Goal: Task Accomplishment & Management: Complete application form

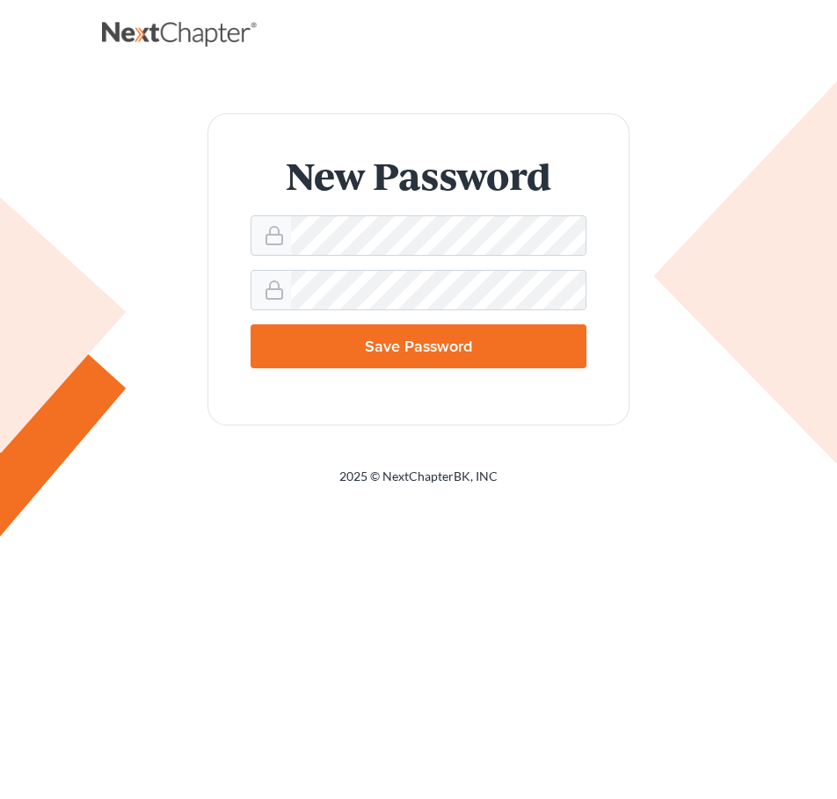
click at [331, 355] on input "Save Password" at bounding box center [419, 347] width 336 height 44
type input "Thinking..."
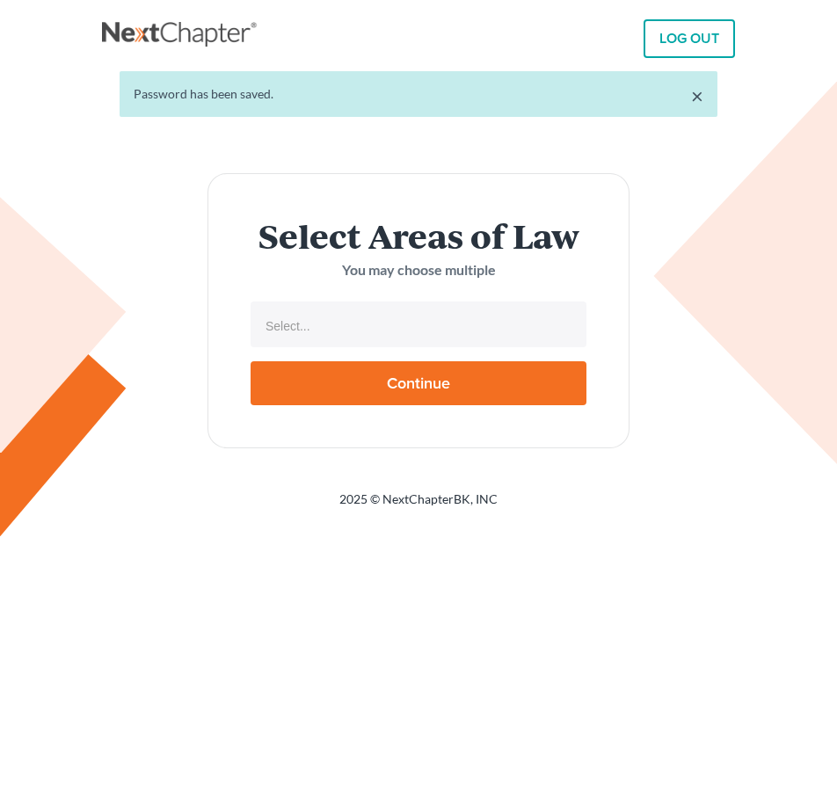
select select
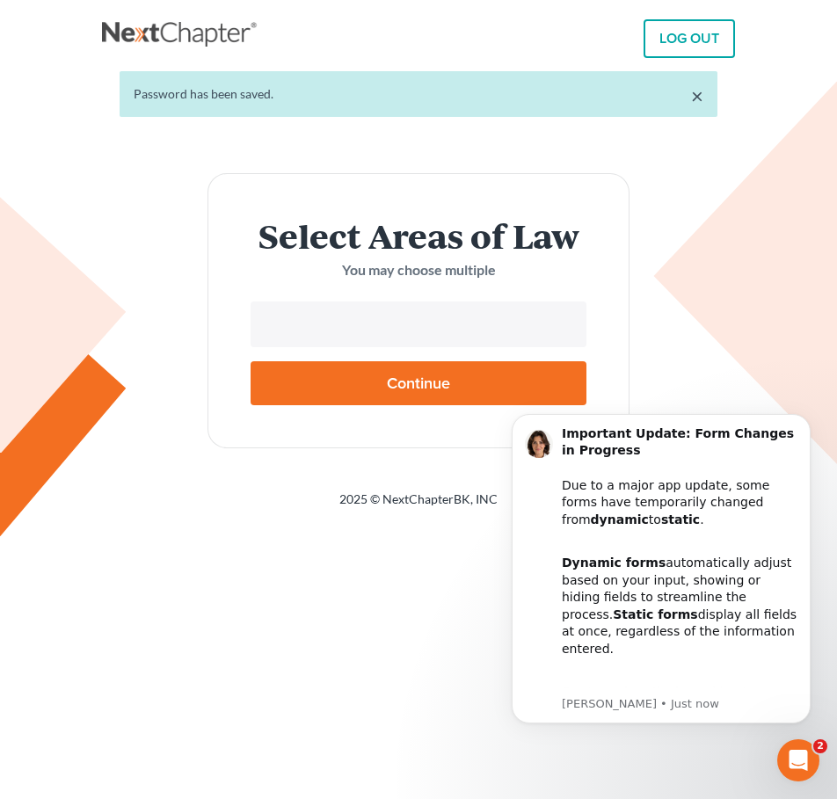
click at [321, 332] on input "text" at bounding box center [416, 326] width 311 height 26
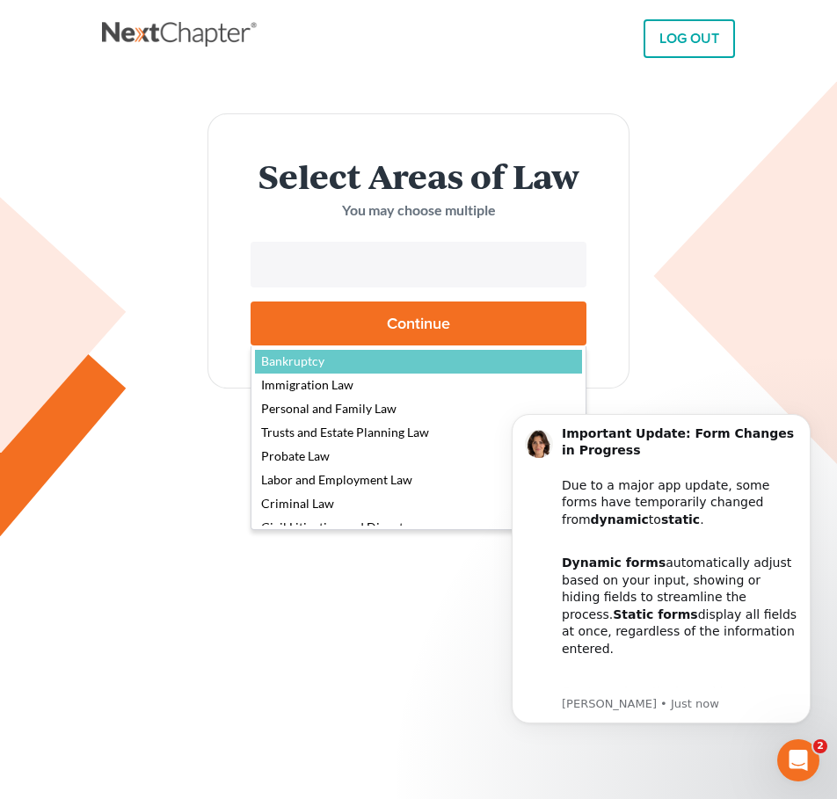
select select "4556"
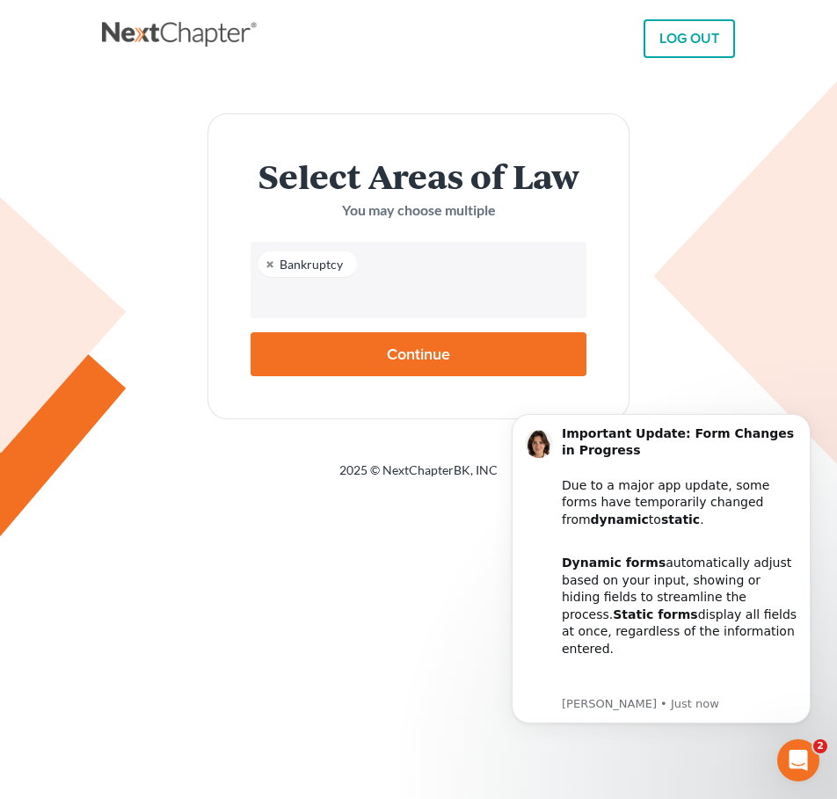
click at [357, 355] on input "Continue" at bounding box center [419, 354] width 336 height 44
type input "Thinking..."
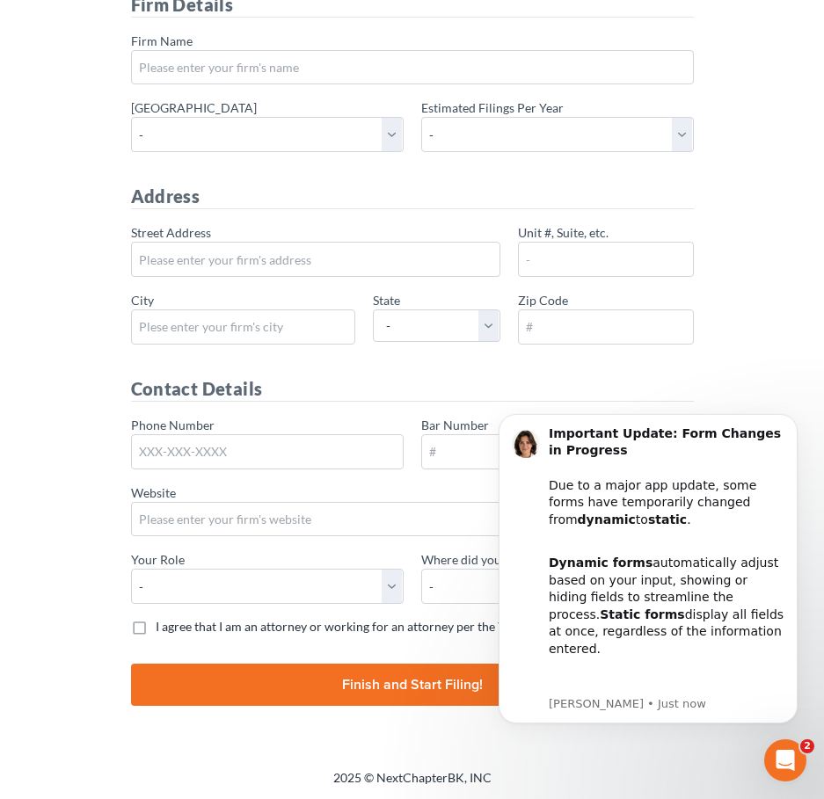
scroll to position [182, 0]
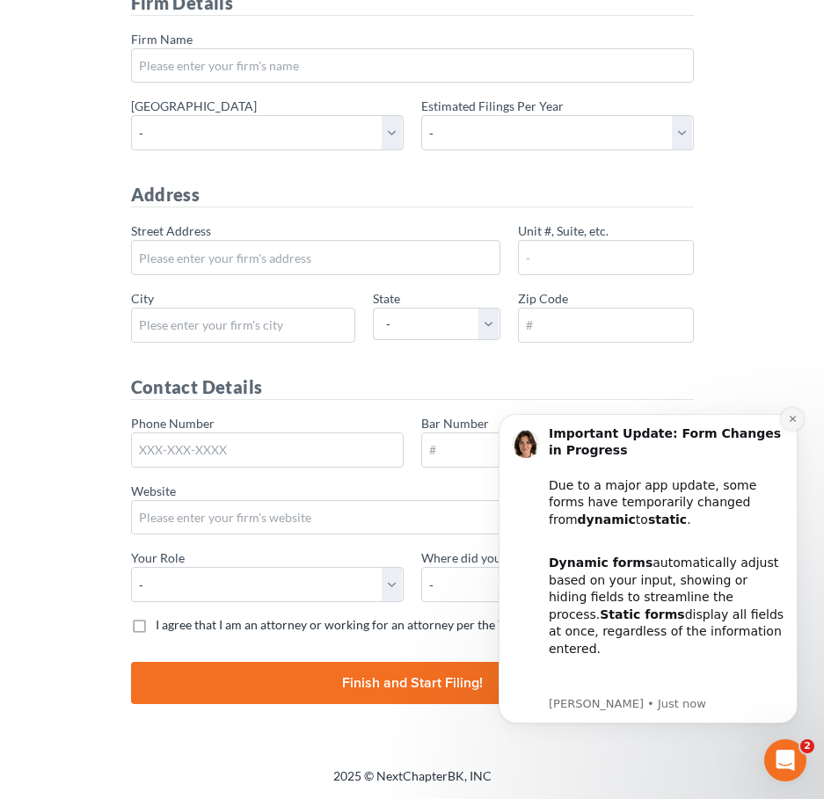
click at [792, 420] on icon "Dismiss notification" at bounding box center [792, 419] width 6 height 6
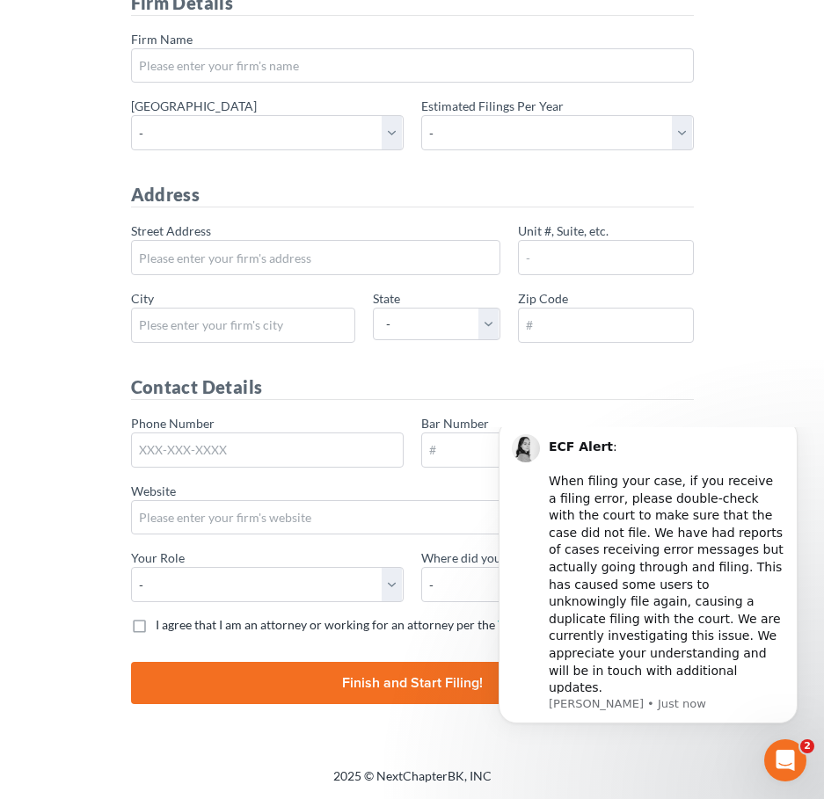
click at [257, 678] on input "Finish and Start Filing!" at bounding box center [412, 683] width 563 height 42
type input "Thinking..."
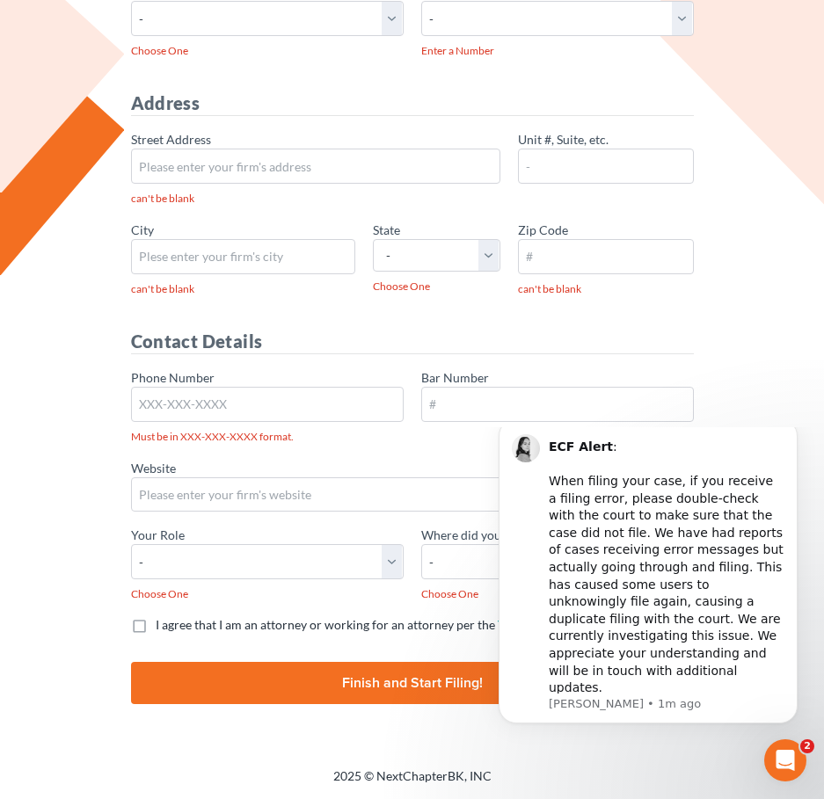
click at [156, 624] on label "I agree that I am an attorney or working for an attorney per the Terms of Servi…" at bounding box center [375, 626] width 438 height 18
click at [163, 624] on input "I agree that I am an attorney or working for an attorney per the Terms of Servi…" at bounding box center [168, 622] width 11 height 11
checkbox input "true"
click at [241, 690] on input "Finish and Start Filing!" at bounding box center [412, 683] width 563 height 42
type input "Thinking..."
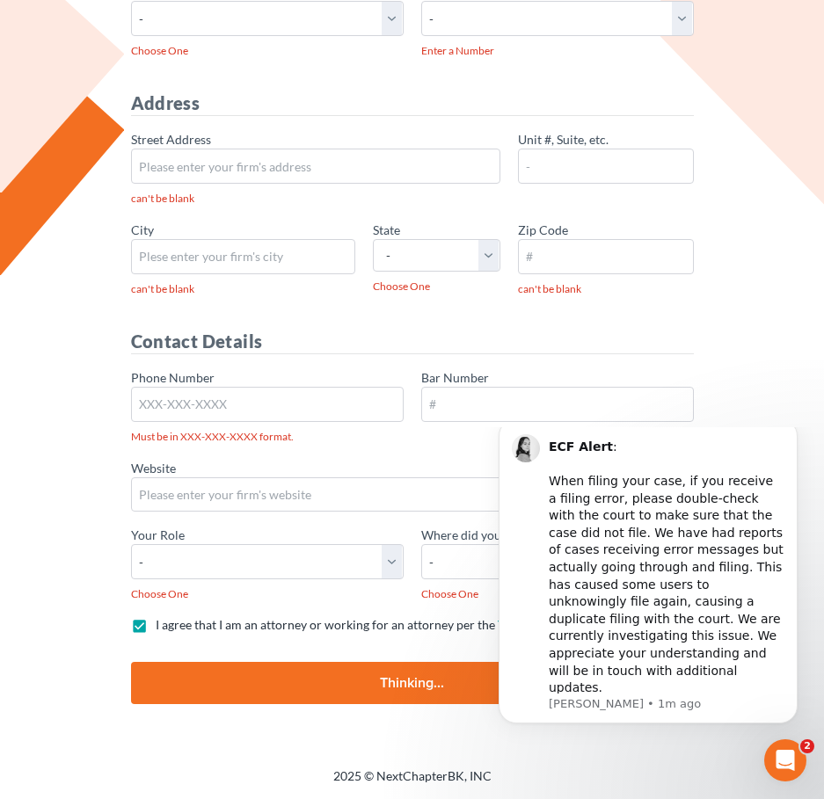
scroll to position [320, 0]
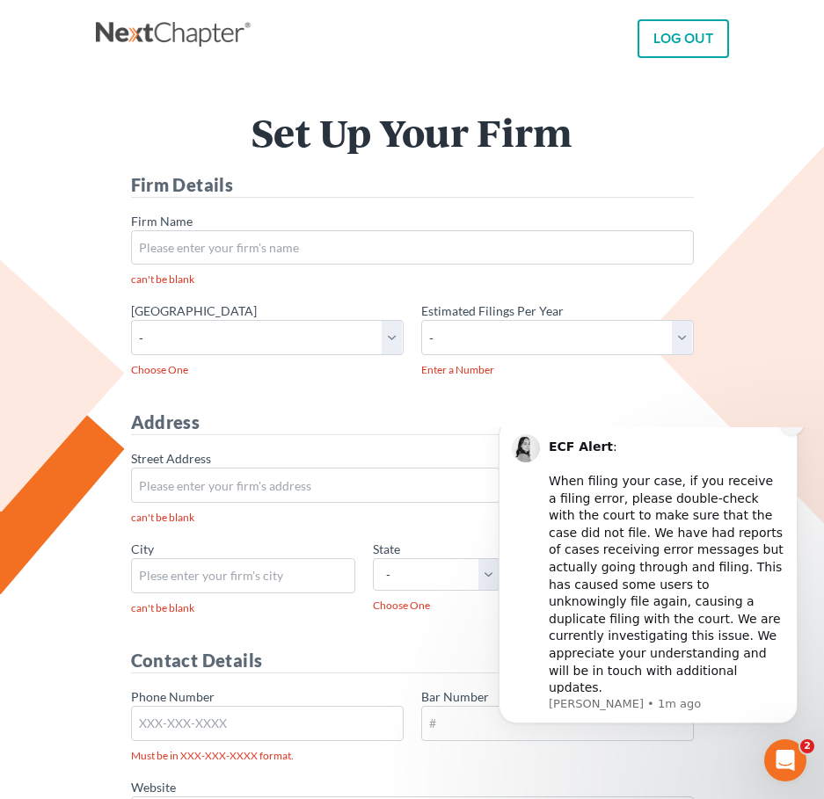
click at [790, 428] on icon "Dismiss notification" at bounding box center [793, 424] width 10 height 10
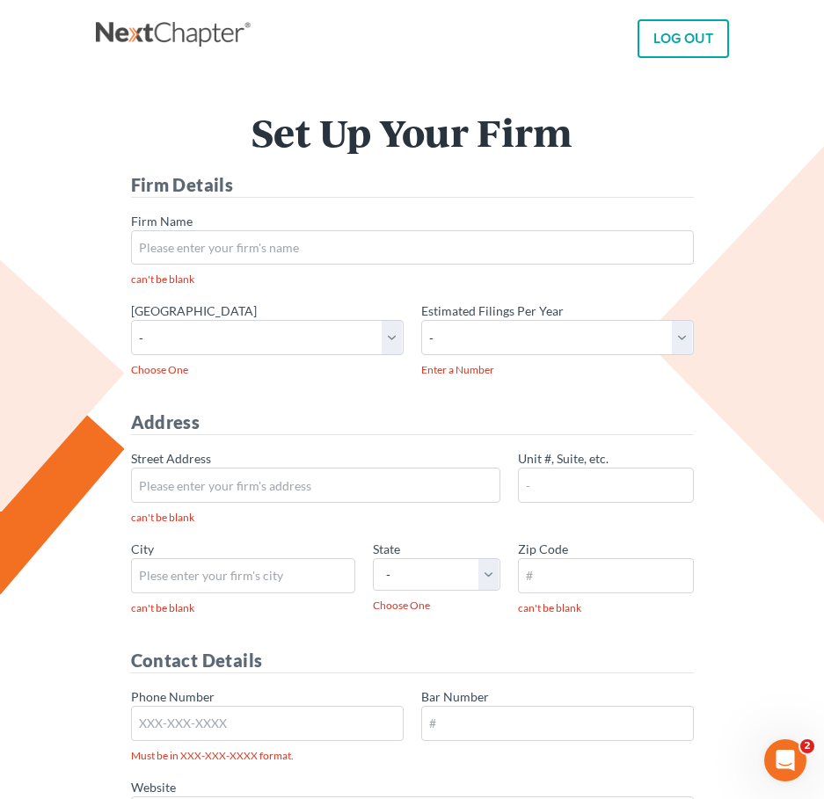
click at [799, 387] on main "Set Up Your Firm Firm Details * Firm Name can't be blank * Primary district - […" at bounding box center [412, 578] width 824 height 1017
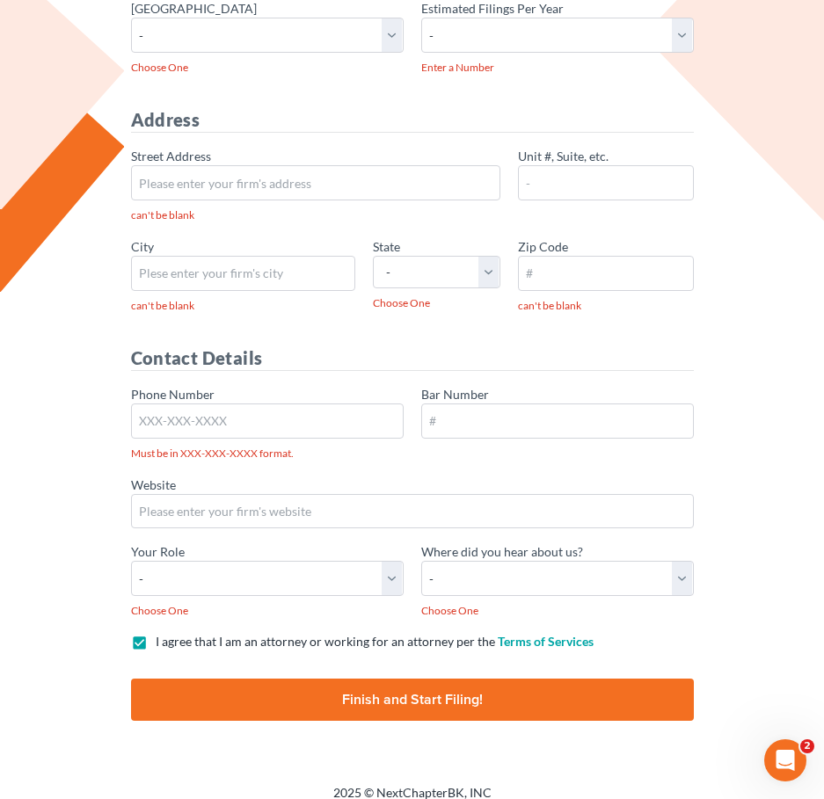
scroll to position [319, 0]
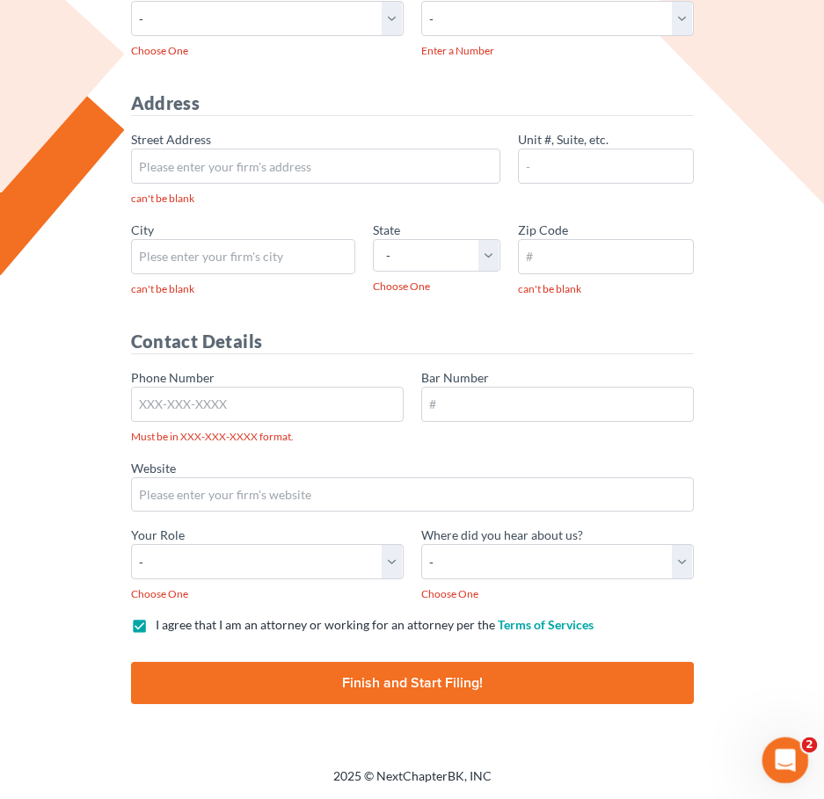
click at [774, 749] on icon "Open Intercom Messenger" at bounding box center [783, 758] width 29 height 29
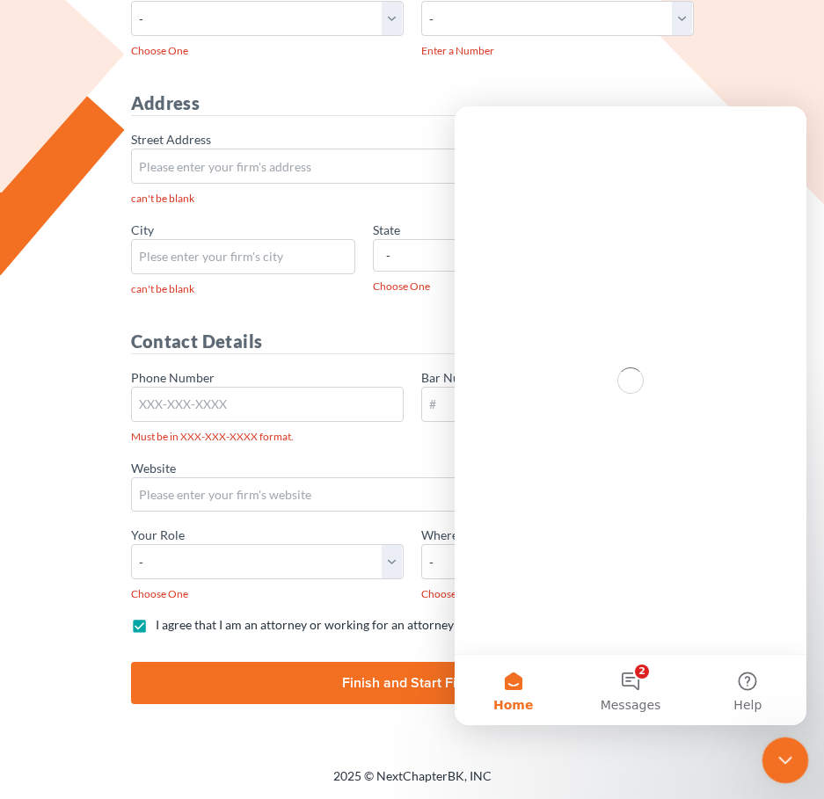
scroll to position [0, 0]
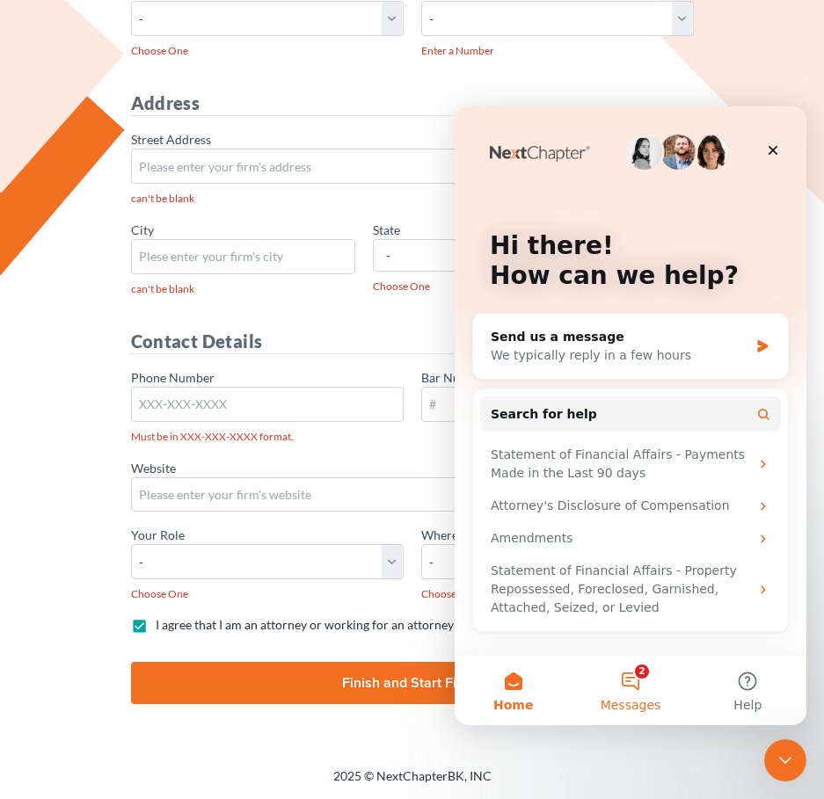
click at [639, 674] on button "2 Messages" at bounding box center [630, 690] width 117 height 70
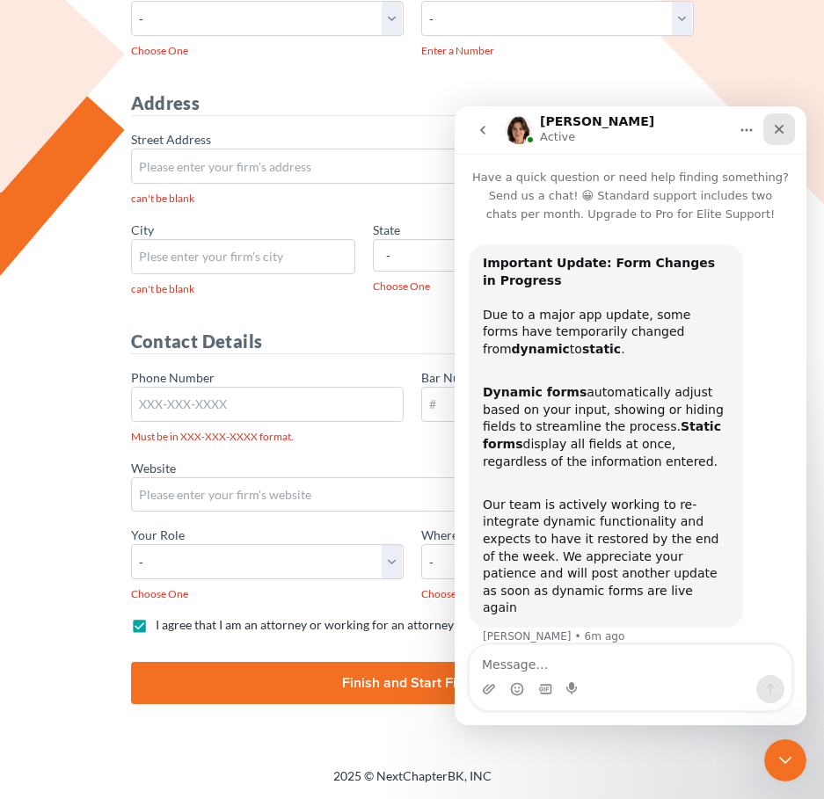
click at [775, 130] on icon "Close" at bounding box center [779, 129] width 14 height 14
